Goal: Transaction & Acquisition: Purchase product/service

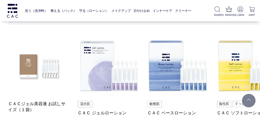
scroll to position [81, 0]
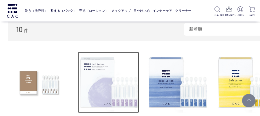
click at [101, 80] on img at bounding box center [109, 83] width 62 height 62
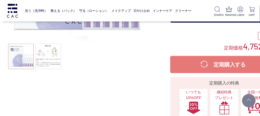
scroll to position [135, 0]
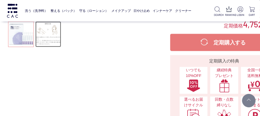
click at [53, 44] on link at bounding box center [48, 35] width 26 height 26
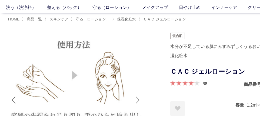
scroll to position [0, 0]
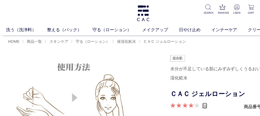
click at [203, 106] on link "68" at bounding box center [204, 106] width 5 height 6
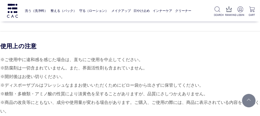
scroll to position [2384, 8]
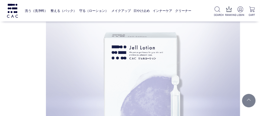
scroll to position [378, 0]
